Goal: Complete application form: Complete application form

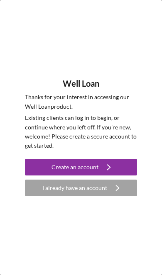
click at [70, 167] on div "Create an account" at bounding box center [74, 167] width 47 height 17
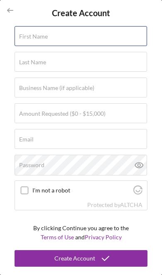
click at [51, 34] on div "First Name" at bounding box center [81, 36] width 133 height 21
type input "[PERSON_NAME]"
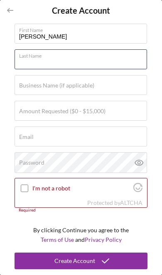
click at [46, 60] on input "Last Name" at bounding box center [81, 59] width 132 height 20
type input "[PERSON_NAME]"
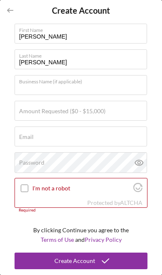
click at [58, 112] on label "Amount Requested ($0 - $15,000)" at bounding box center [62, 111] width 86 height 7
click at [58, 112] on input "Amount Requested ($0 - $15,000)" at bounding box center [81, 111] width 132 height 20
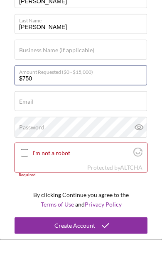
type input "$7,500"
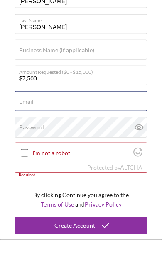
click at [51, 126] on div "Email Required" at bounding box center [81, 136] width 133 height 21
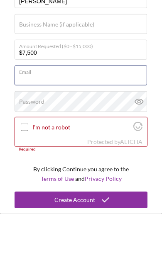
type input "[EMAIL_ADDRESS][DOMAIN_NAME]"
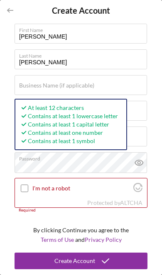
click at [22, 191] on input "I'm not a robot" at bounding box center [24, 187] width 7 height 7
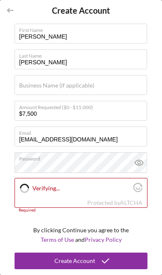
checkbox input "true"
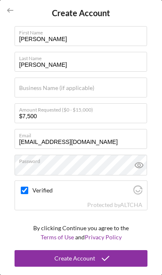
click at [142, 166] on icon at bounding box center [139, 165] width 8 height 5
click at [82, 261] on div "Create Account" at bounding box center [74, 258] width 41 height 17
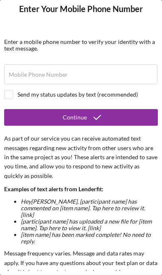
click at [59, 71] on label "Mobile Phone Number" at bounding box center [38, 74] width 59 height 7
click at [59, 71] on input "Mobile Phone Number" at bounding box center [80, 74] width 153 height 20
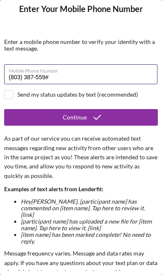
type input "[PHONE_NUMBER]"
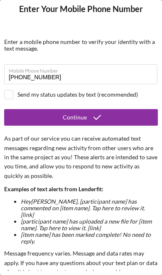
click at [5, 95] on input "checkbox" at bounding box center [9, 94] width 8 height 8
checkbox input "true"
click at [60, 119] on button "Continue" at bounding box center [80, 117] width 153 height 17
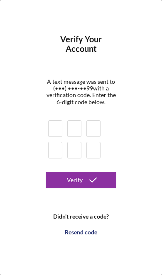
click at [51, 126] on input at bounding box center [55, 128] width 14 height 17
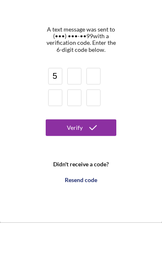
click at [81, 172] on button "Verify" at bounding box center [81, 180] width 70 height 17
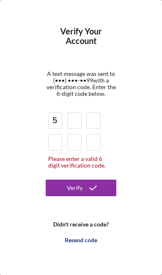
click at [53, 124] on input "5" at bounding box center [55, 120] width 14 height 17
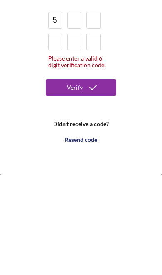
click at [80, 232] on div "Resend code" at bounding box center [81, 240] width 32 height 17
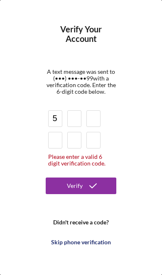
click at [55, 121] on input "5" at bounding box center [55, 118] width 14 height 17
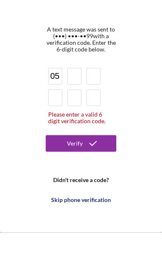
type input "5"
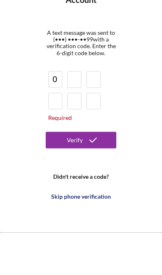
type input "0"
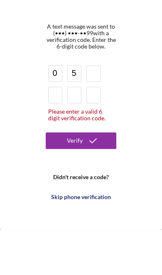
type input "5"
type input "2"
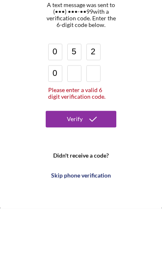
type input "0"
type input "7"
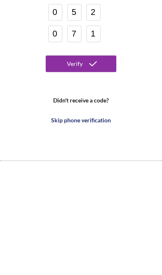
type input "1"
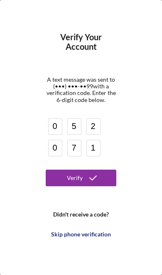
click at [72, 176] on div "Verify" at bounding box center [75, 178] width 16 height 17
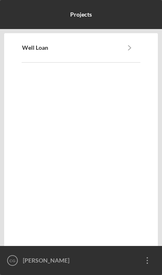
click at [80, 45] on link "Well Loan" at bounding box center [70, 47] width 97 height 7
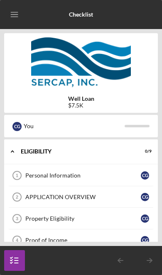
click at [118, 181] on link "Personal Information 1 Personal Information C G" at bounding box center [80, 176] width 145 height 22
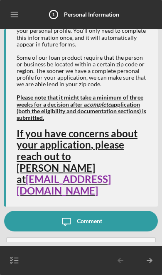
scroll to position [51, 0]
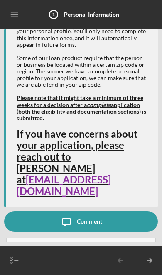
click at [81, 238] on icon "button" at bounding box center [80, 248] width 21 height 21
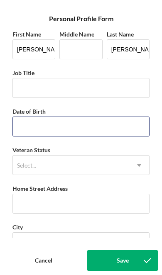
click at [44, 134] on input "Date of Birth" at bounding box center [80, 126] width 137 height 20
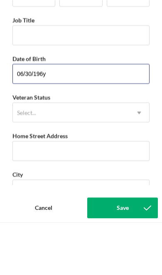
type input "[DATE]"
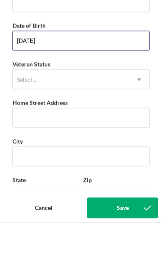
scroll to position [40, 0]
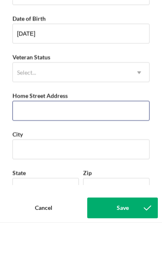
click at [41, 153] on input "Home Street Address" at bounding box center [80, 163] width 137 height 20
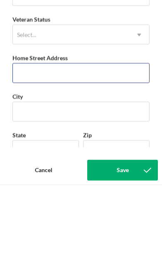
type input "[STREET_ADDRESS][PERSON_NAME]"
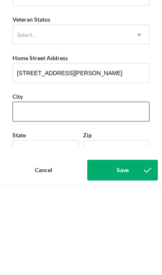
type input "Orangeburg"
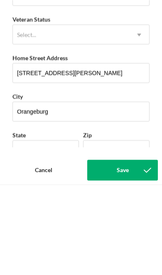
type input "SC"
type input "29118"
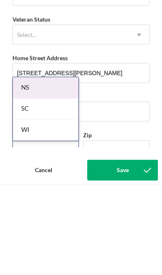
click at [22, 189] on div "SC" at bounding box center [46, 199] width 66 height 21
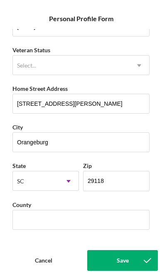
scroll to position [105, 0]
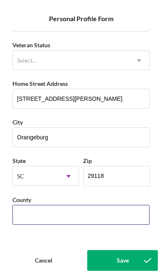
click at [53, 222] on input "County" at bounding box center [80, 215] width 137 height 20
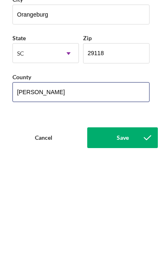
type input "[PERSON_NAME]"
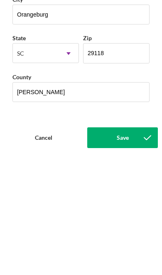
click at [112, 250] on button "Save" at bounding box center [122, 260] width 70 height 21
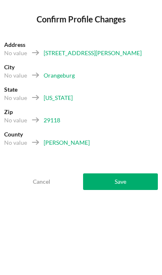
click at [119, 184] on div "Save" at bounding box center [120, 181] width 12 height 17
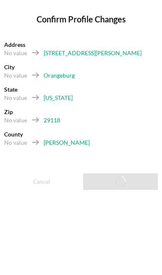
scroll to position [89, 0]
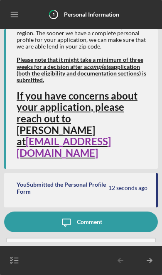
click at [84, 238] on icon "button" at bounding box center [80, 248] width 21 height 21
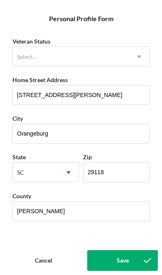
scroll to position [114, 0]
click at [121, 258] on div "Save" at bounding box center [122, 260] width 12 height 21
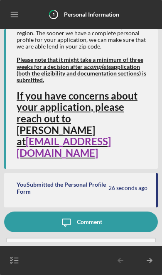
click at [149, 260] on line "button" at bounding box center [149, 260] width 5 height 0
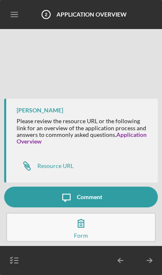
click at [51, 170] on link "Icon/Link Resource URL" at bounding box center [45, 166] width 57 height 17
click at [111, 228] on button "Complete the Form Form" at bounding box center [80, 227] width 149 height 29
click at [125, 136] on link "Application Overview" at bounding box center [82, 138] width 130 height 14
click at [128, 137] on link "Application Overview" at bounding box center [82, 138] width 130 height 14
click at [85, 235] on div "Form" at bounding box center [81, 236] width 14 height 4
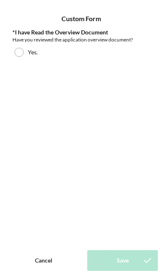
click at [19, 55] on div at bounding box center [19, 52] width 9 height 9
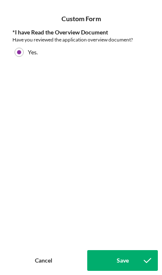
click at [123, 261] on div "Save" at bounding box center [122, 260] width 12 height 21
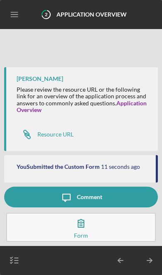
click at [148, 260] on line "button" at bounding box center [149, 260] width 5 height 0
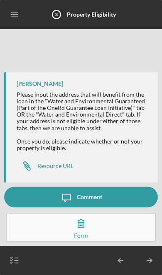
click at [100, 198] on div "Comment" at bounding box center [89, 197] width 25 height 21
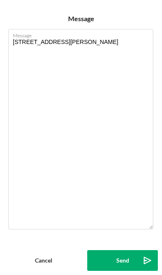
type textarea "[STREET_ADDRESS][PERSON_NAME]"
click at [124, 260] on div "Send" at bounding box center [122, 260] width 13 height 21
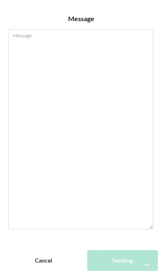
scroll to position [5, 0]
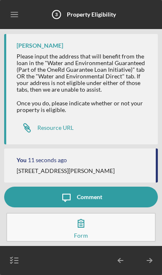
click at [154, 262] on icon "Icon/Table Pagination Arrow" at bounding box center [149, 260] width 21 height 21
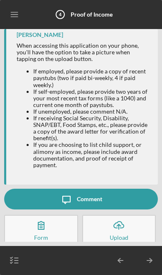
scroll to position [9, 0]
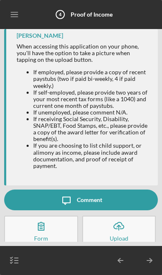
click at [119, 228] on line "button" at bounding box center [119, 227] width 0 height 5
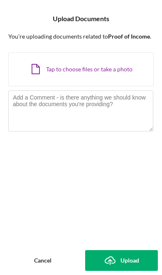
click at [72, 68] on div "Icon/Document Browse or drag files here (max 100MB total) Tap to choose files o…" at bounding box center [80, 69] width 145 height 34
